Goal: Task Accomplishment & Management: Use online tool/utility

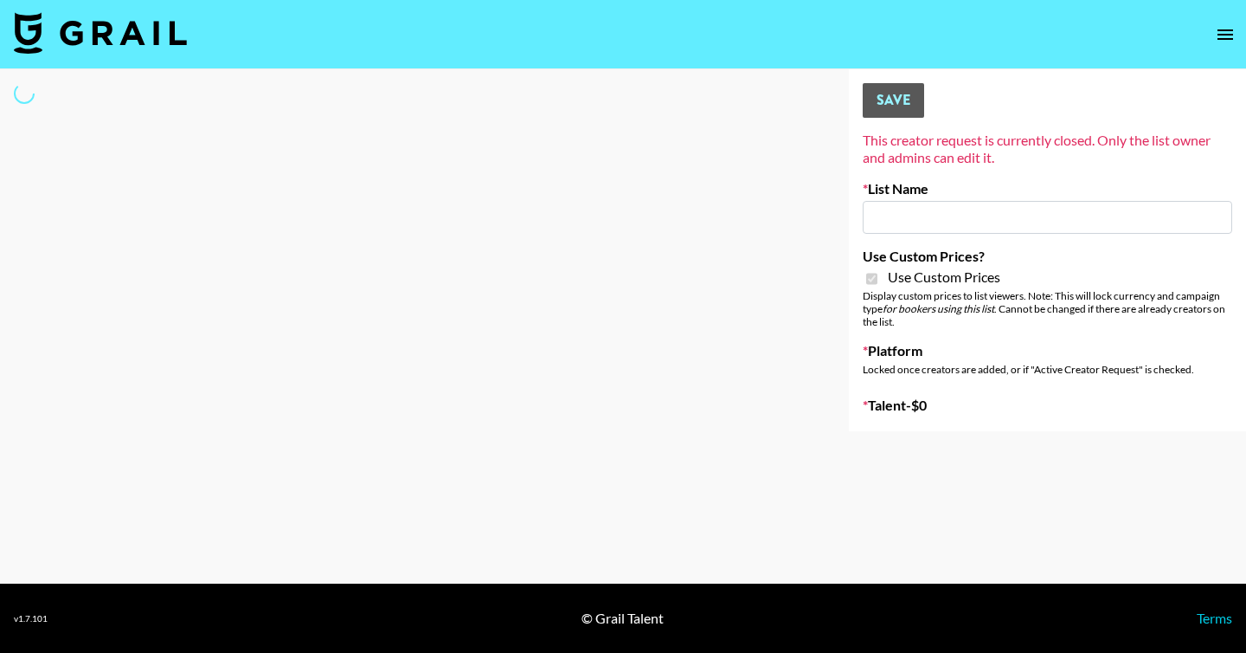
type input "Flimeal + Liveling"
checkbox input "true"
select select "Brand"
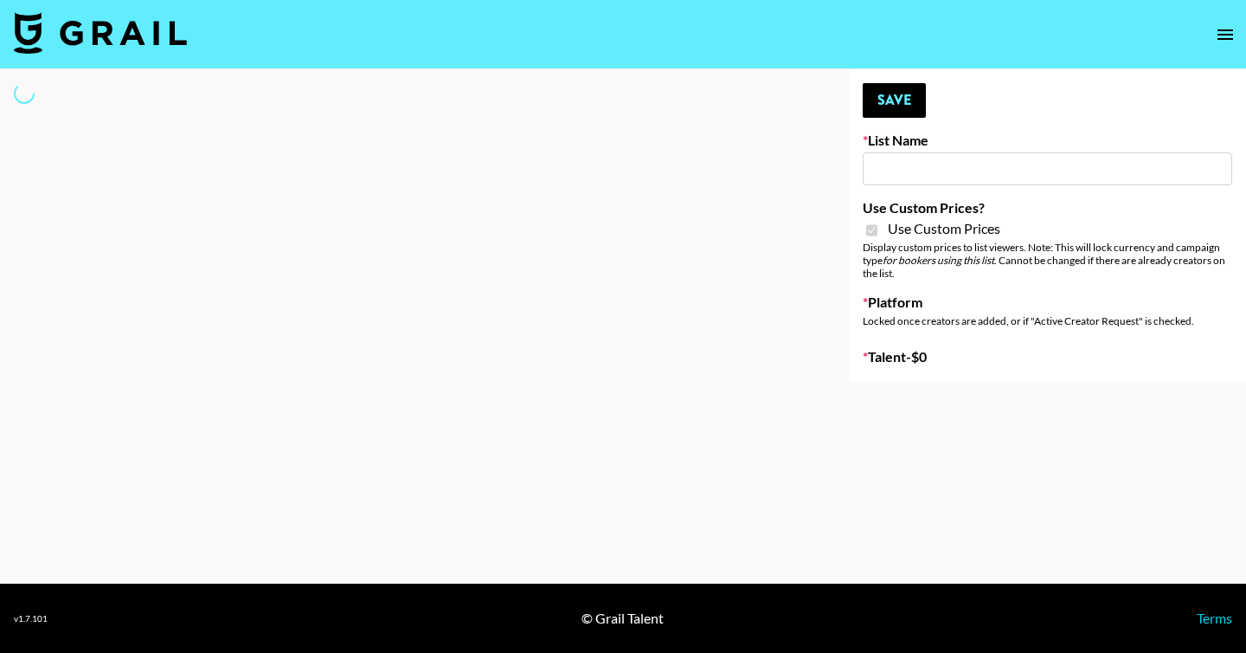
type input "Peppermayo"
checkbox input "true"
select select "Brand"
type input "Yoose ([DATE])"
checkbox input "true"
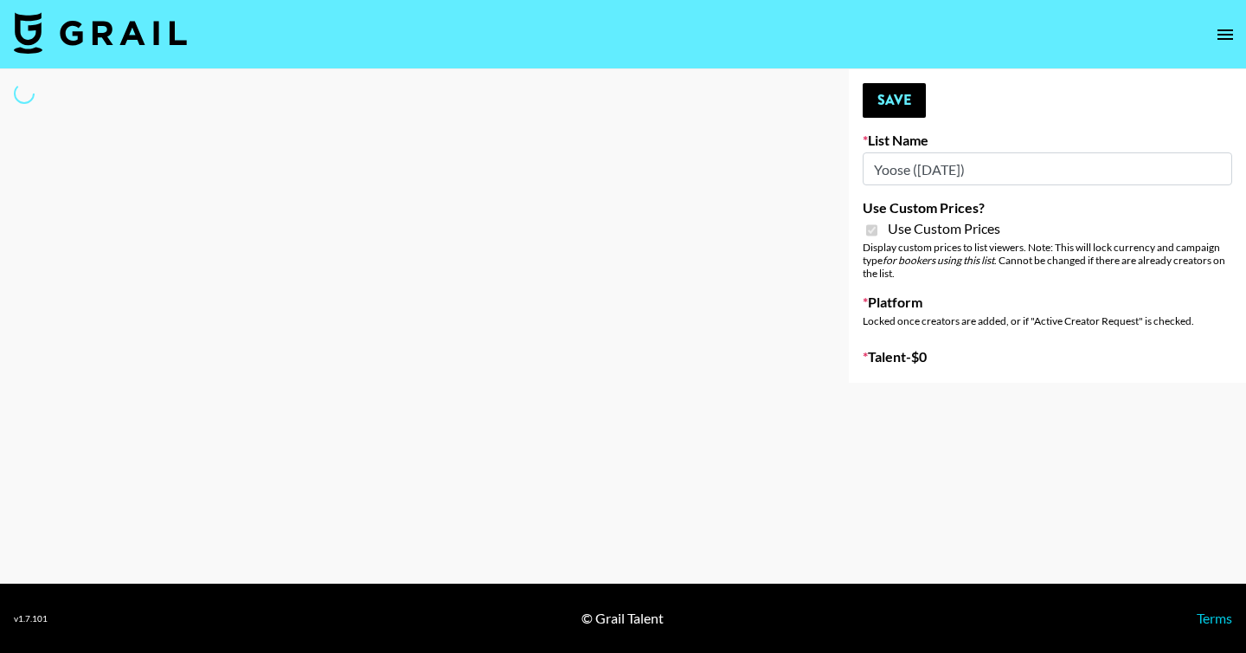
select select "Brand"
